Goal: Check status: Check status

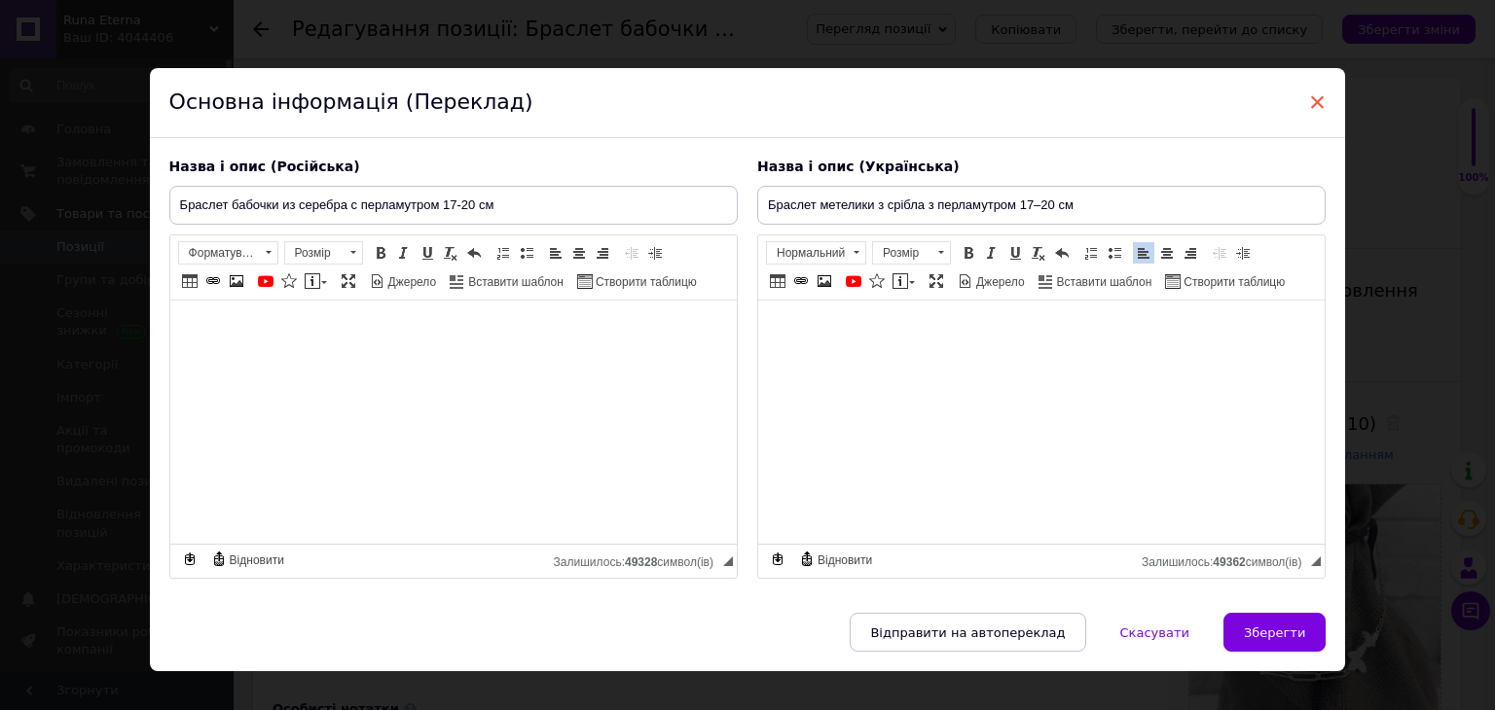
click at [1318, 102] on span "×" at bounding box center [1318, 102] width 18 height 33
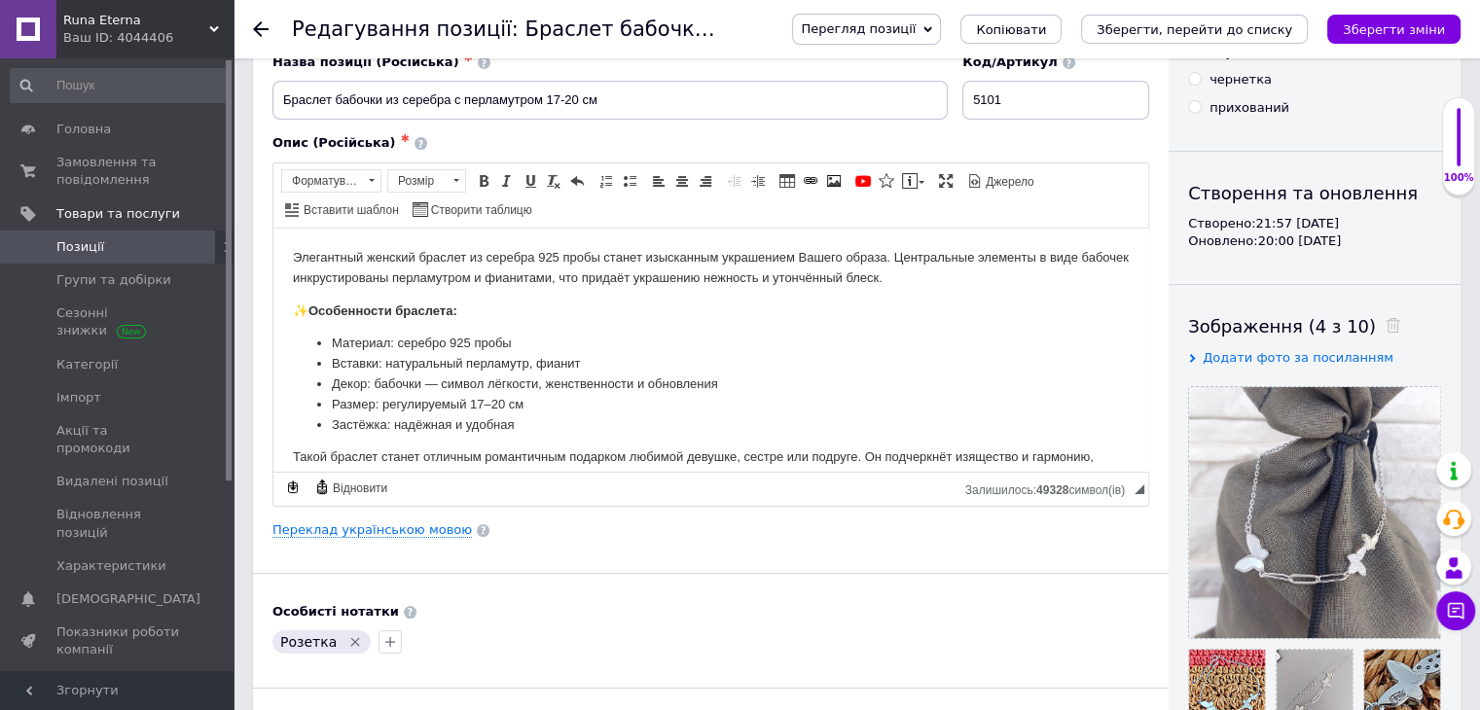
click at [84, 244] on span "Позиції" at bounding box center [80, 247] width 48 height 18
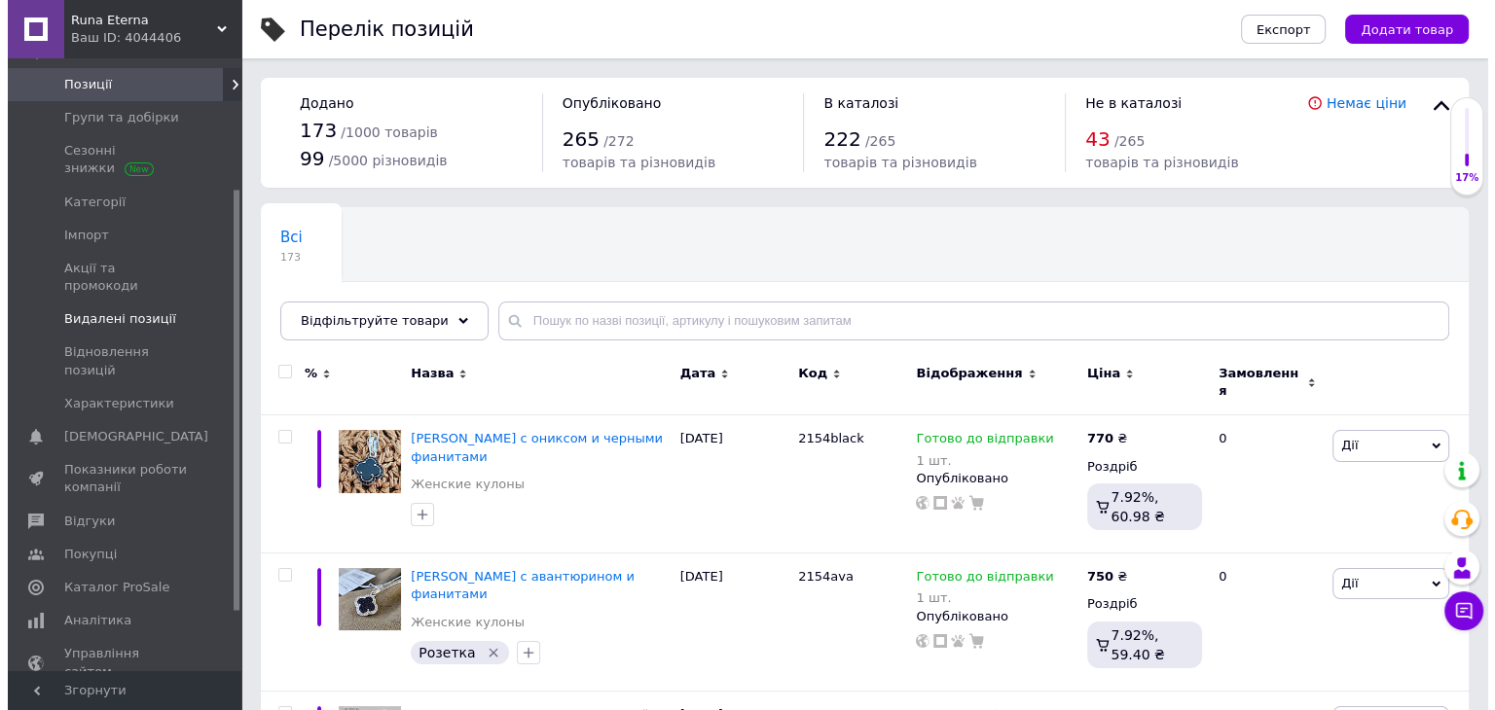
scroll to position [195, 0]
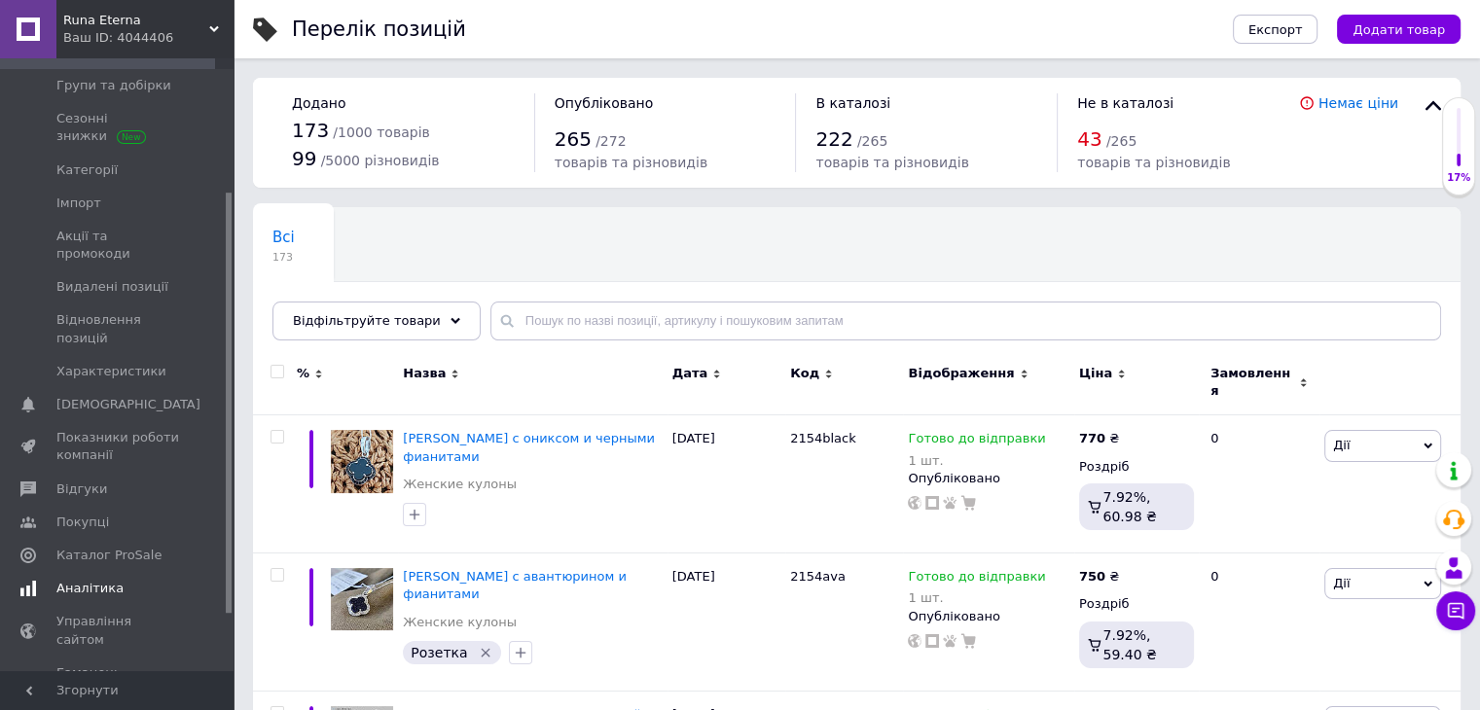
click at [86, 580] on span "Аналітика" at bounding box center [89, 589] width 67 height 18
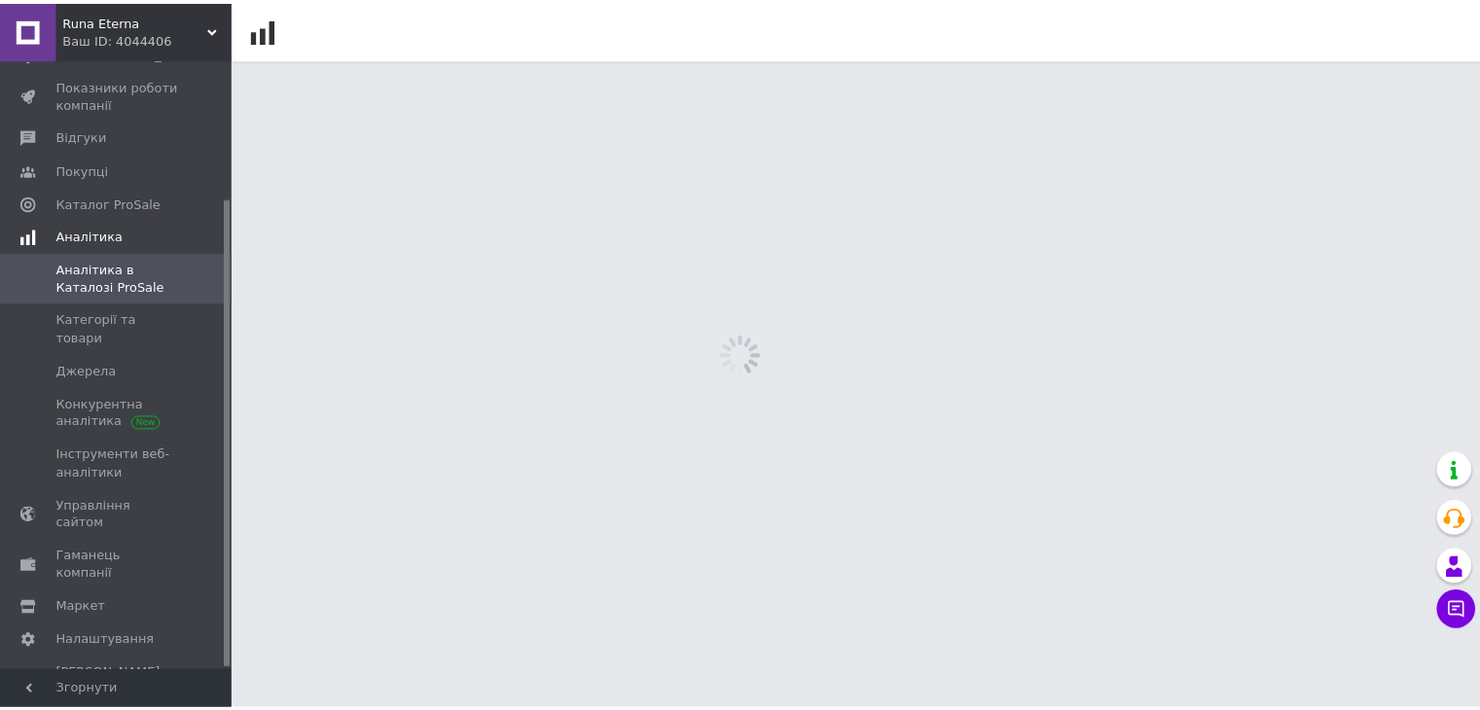
scroll to position [179, 0]
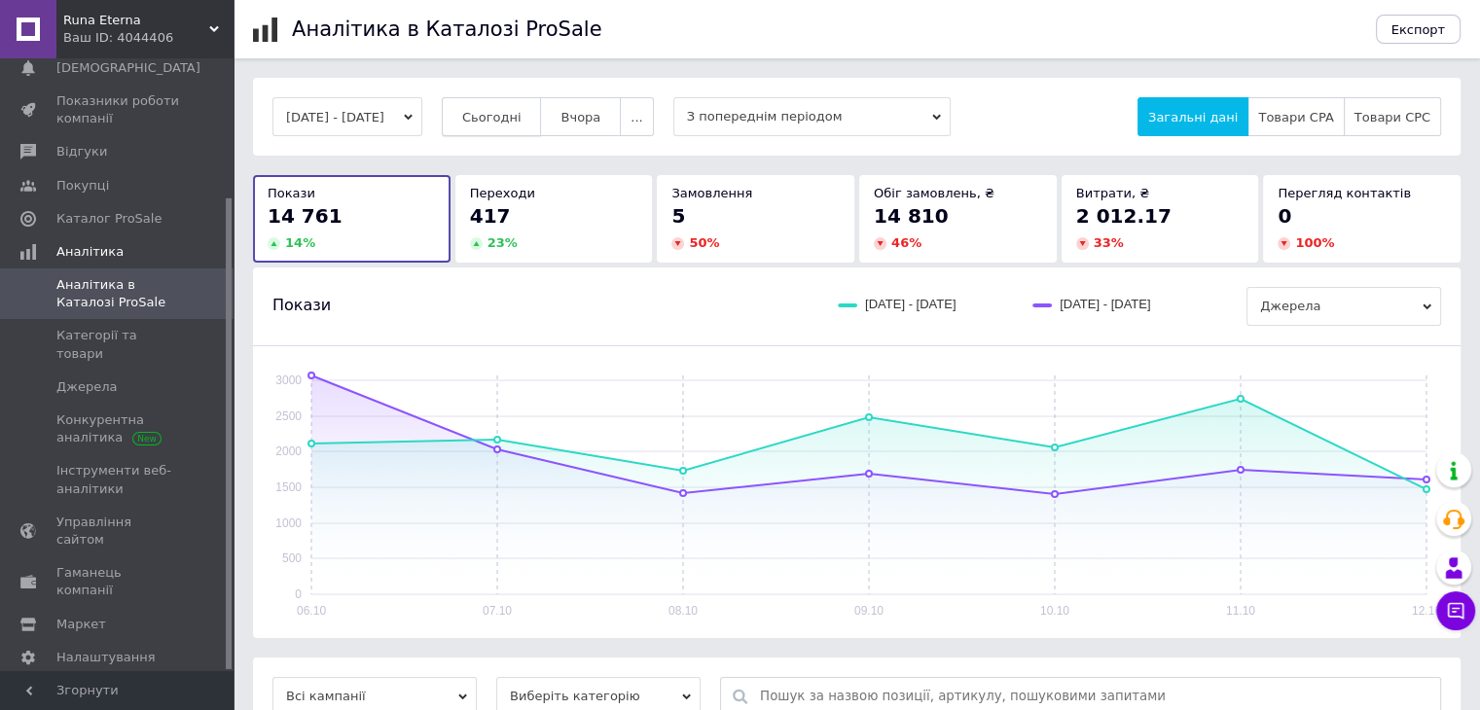
click at [512, 128] on button "Сьогодні" at bounding box center [492, 116] width 100 height 39
